Goal: Transaction & Acquisition: Purchase product/service

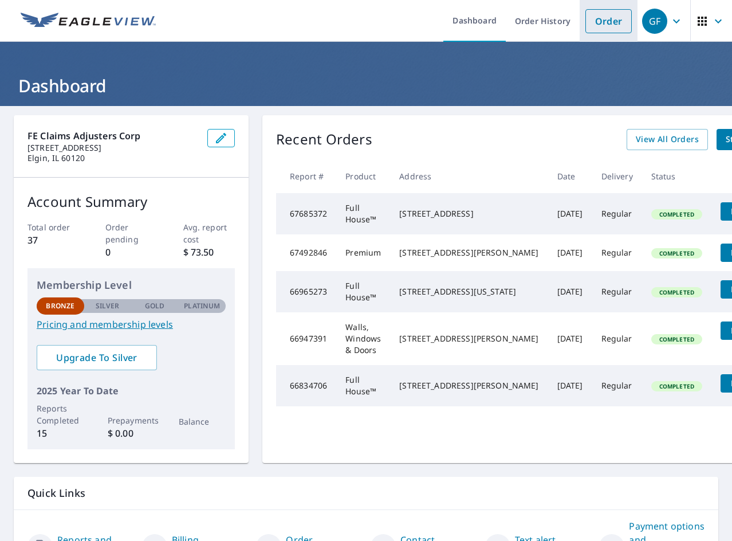
click at [604, 26] on link "Order" at bounding box center [609, 21] width 46 height 24
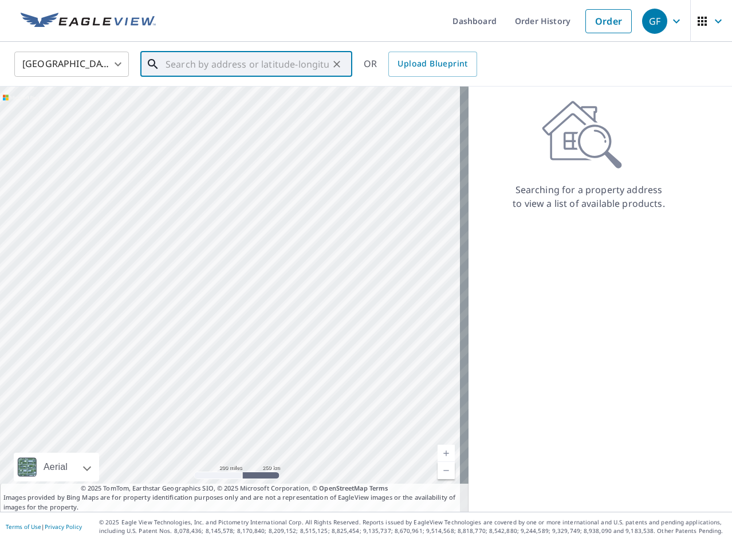
click at [235, 62] on input "text" at bounding box center [247, 64] width 163 height 32
paste input "[STREET_ADDRESS]"
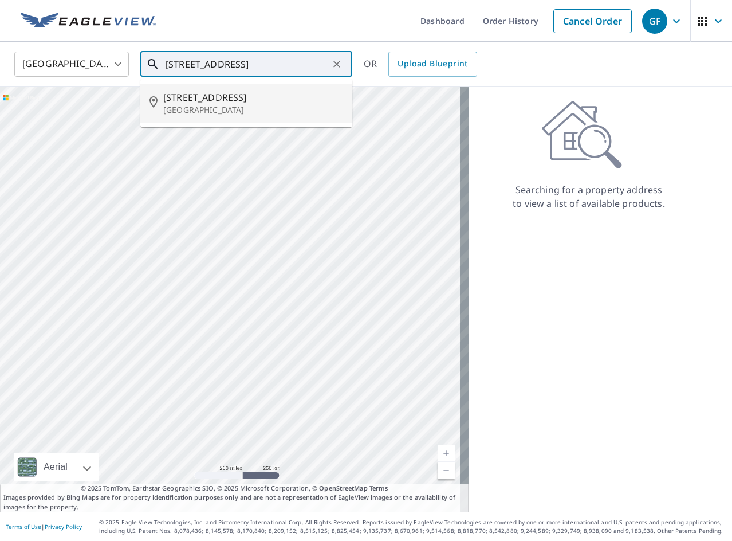
click at [208, 102] on span "[STREET_ADDRESS]" at bounding box center [253, 98] width 180 height 14
type input "[STREET_ADDRESS]"
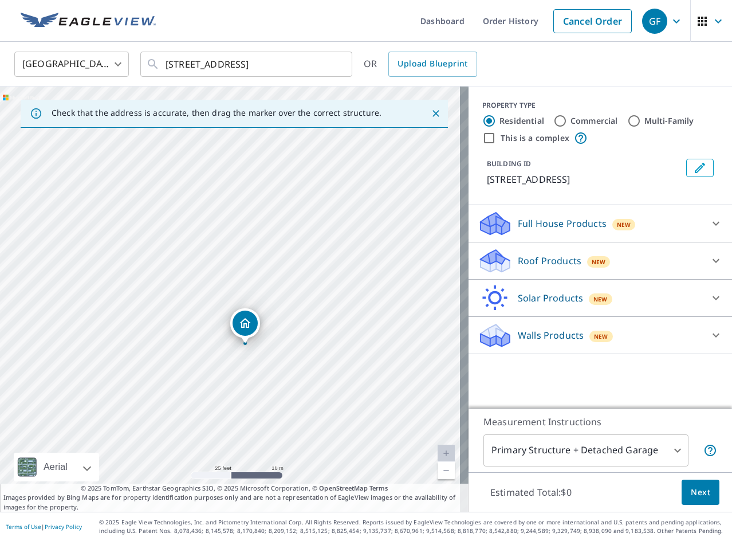
click at [665, 340] on div "Walls Products New" at bounding box center [590, 335] width 225 height 27
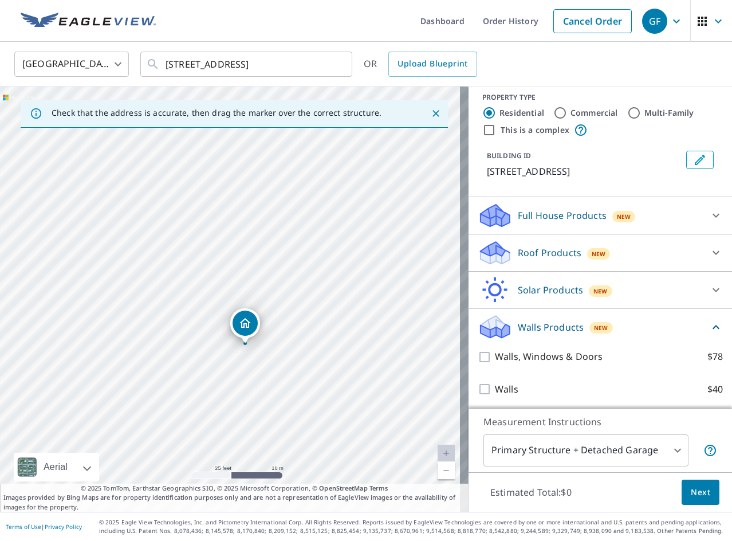
scroll to position [10, 0]
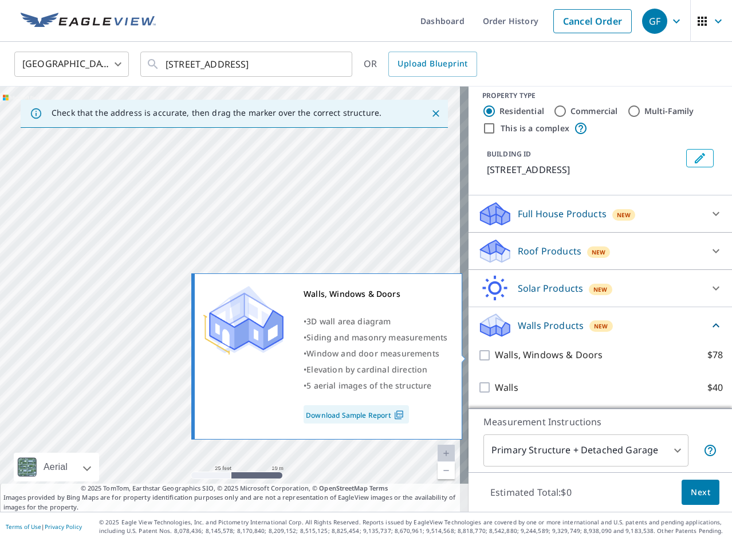
click at [559, 351] on p "Walls, Windows & Doors" at bounding box center [549, 355] width 108 height 14
click at [495, 351] on input "Walls, Windows & Doors $78" at bounding box center [486, 355] width 17 height 14
checkbox input "true"
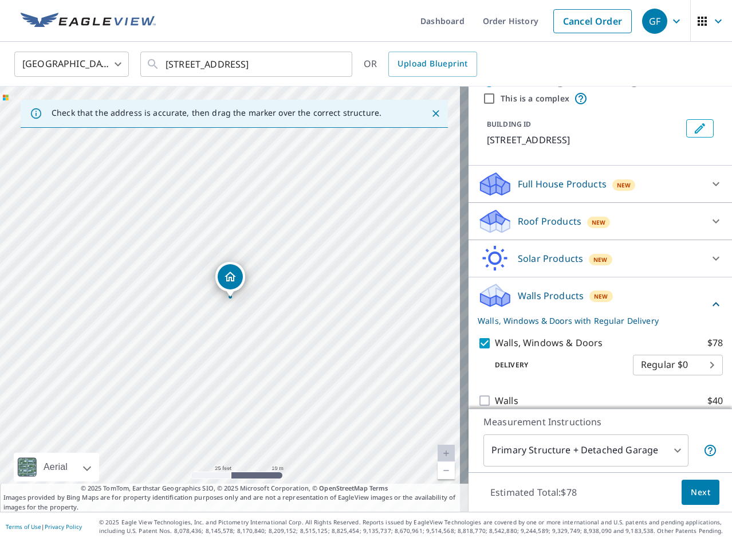
scroll to position [53, 0]
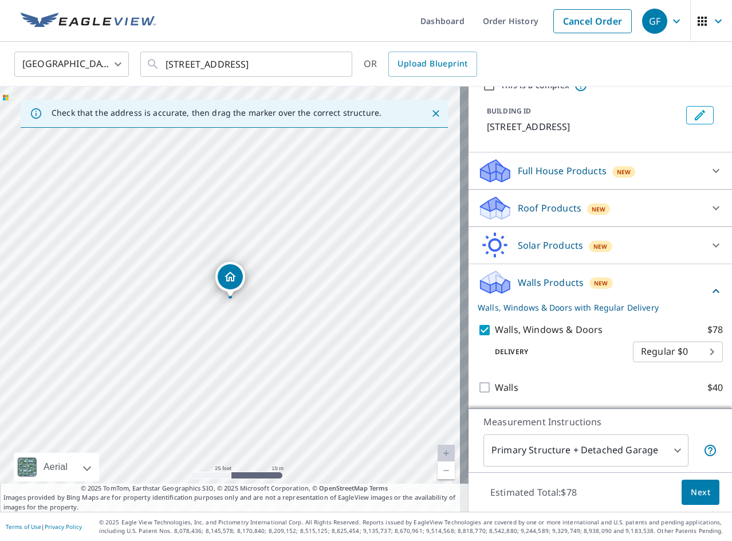
click at [701, 488] on span "Next" at bounding box center [700, 492] width 19 height 14
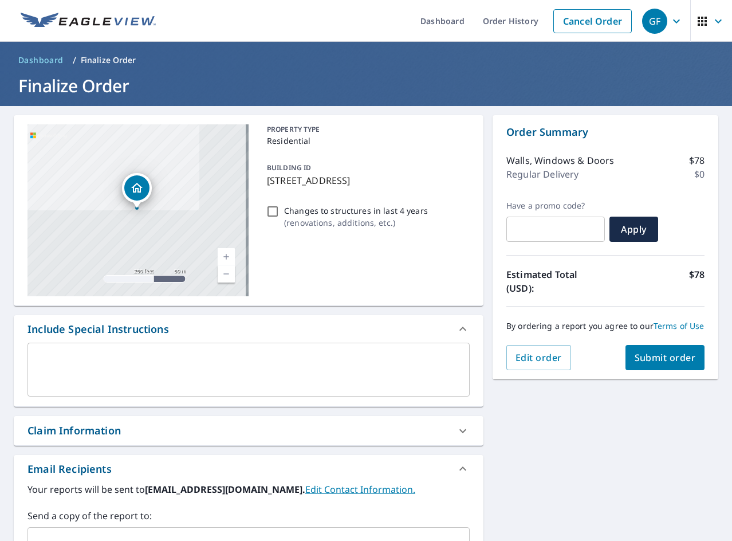
click at [651, 364] on span "Submit order" at bounding box center [665, 357] width 61 height 13
